Goal: Navigation & Orientation: Go to known website

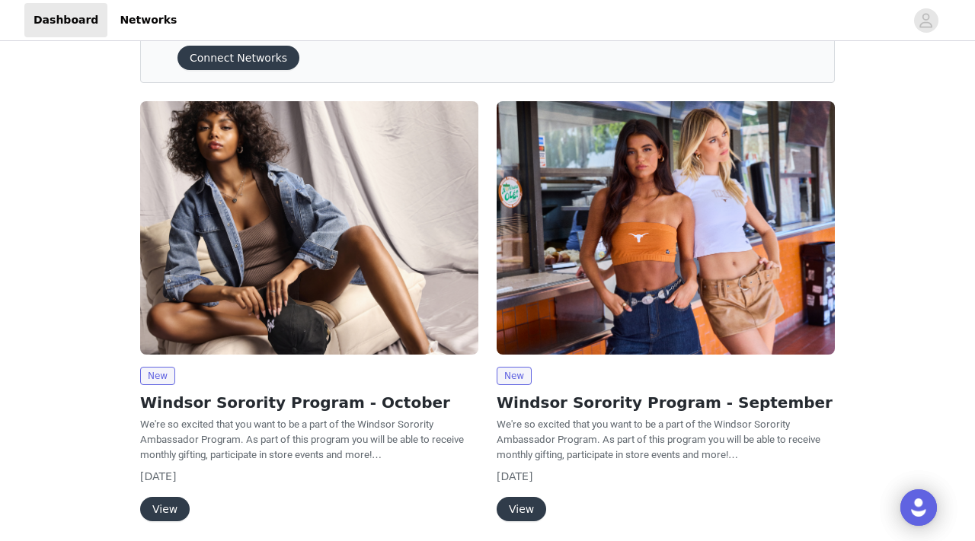
scroll to position [192, 0]
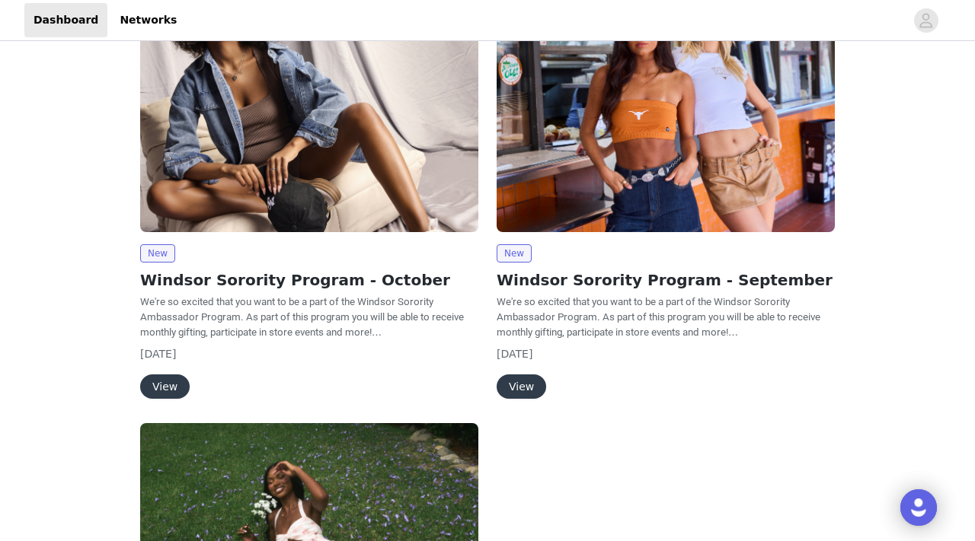
click at [178, 386] on button "View" at bounding box center [164, 387] width 49 height 24
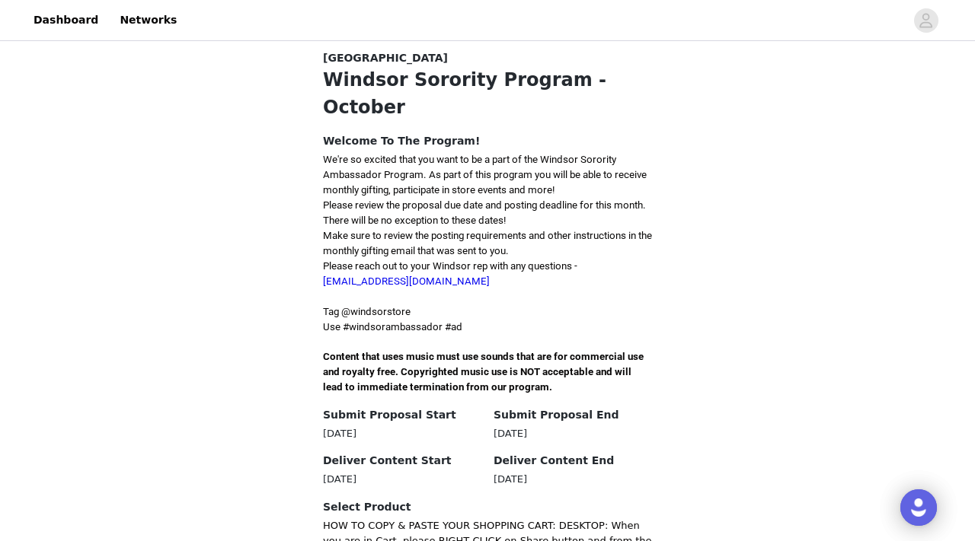
scroll to position [281, 0]
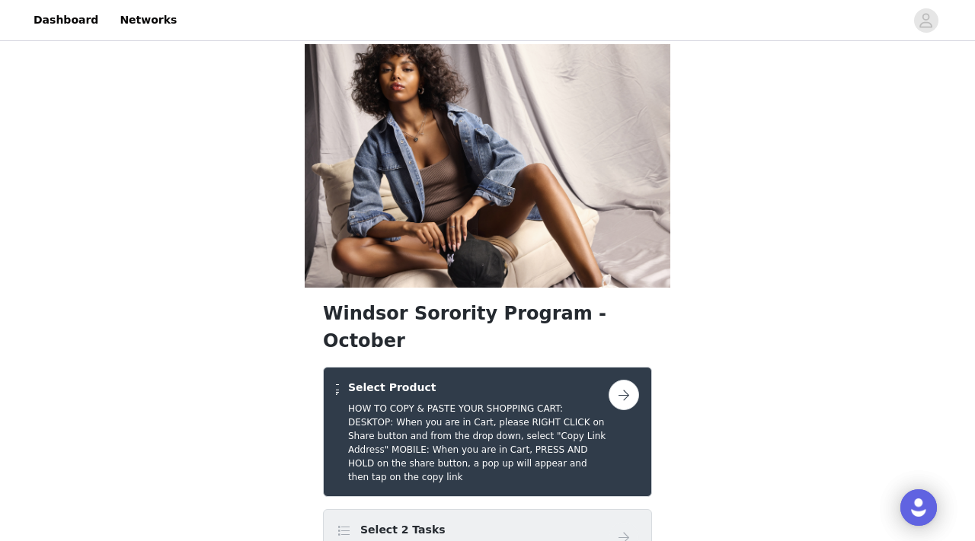
click at [621, 380] on button "button" at bounding box center [623, 395] width 30 height 30
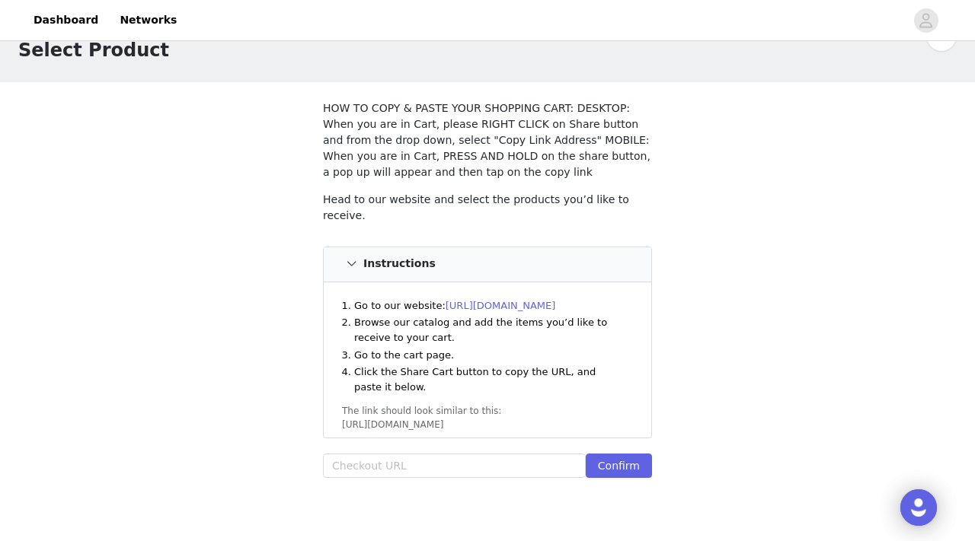
scroll to position [51, 0]
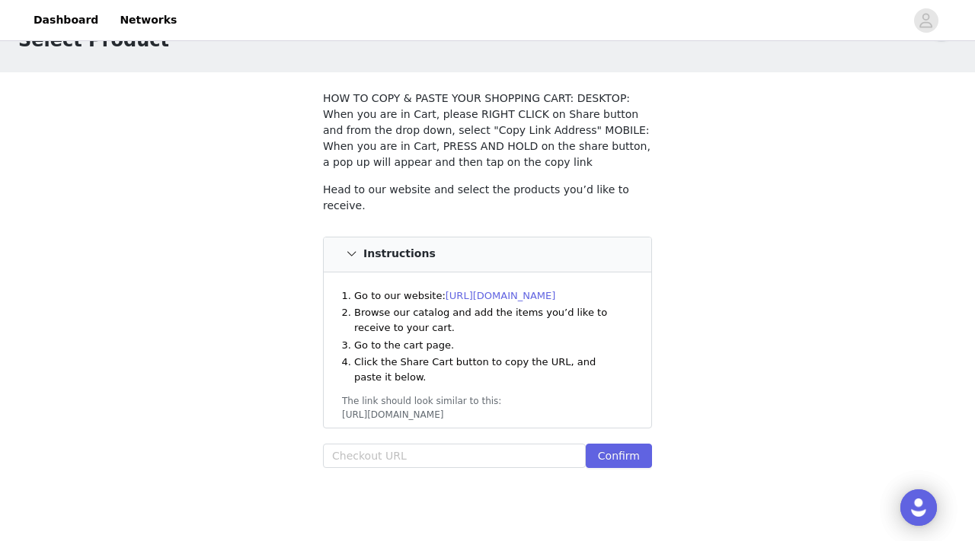
click at [528, 290] on link "[URL][DOMAIN_NAME]" at bounding box center [500, 295] width 110 height 11
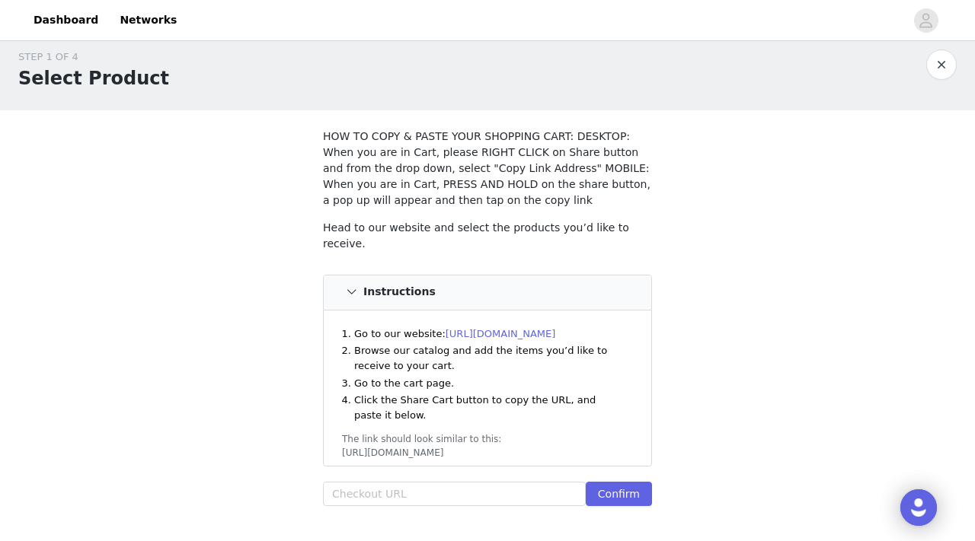
scroll to position [0, 0]
